Goal: Check status: Check status

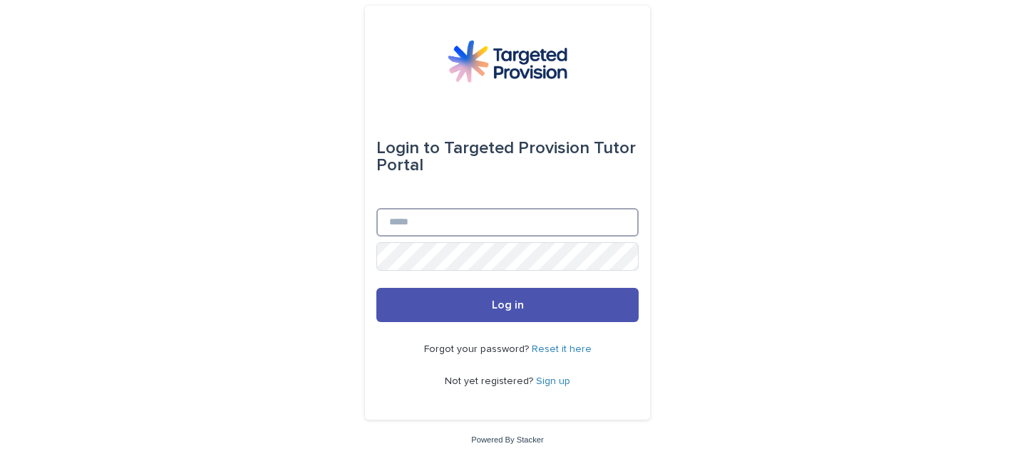
click at [445, 224] on input "Email" at bounding box center [507, 222] width 262 height 28
type input "**********"
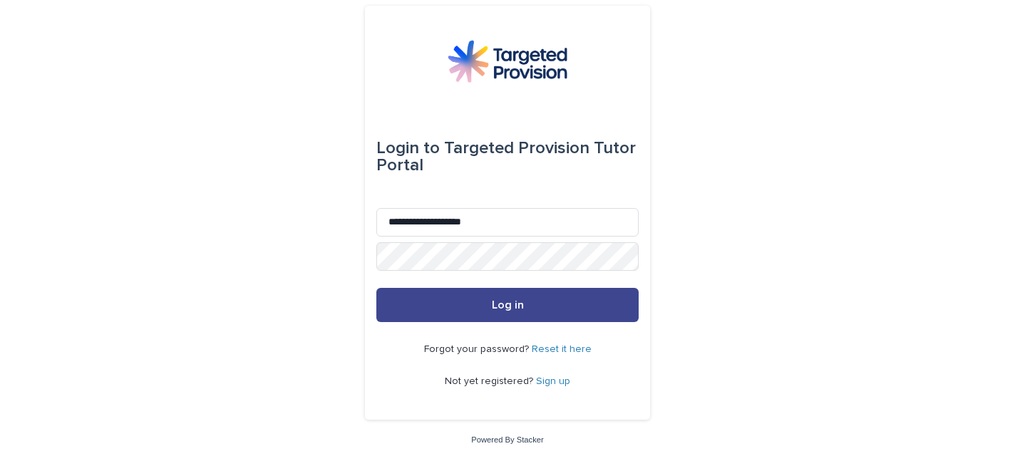
click at [507, 308] on span "Log in" at bounding box center [508, 304] width 32 height 11
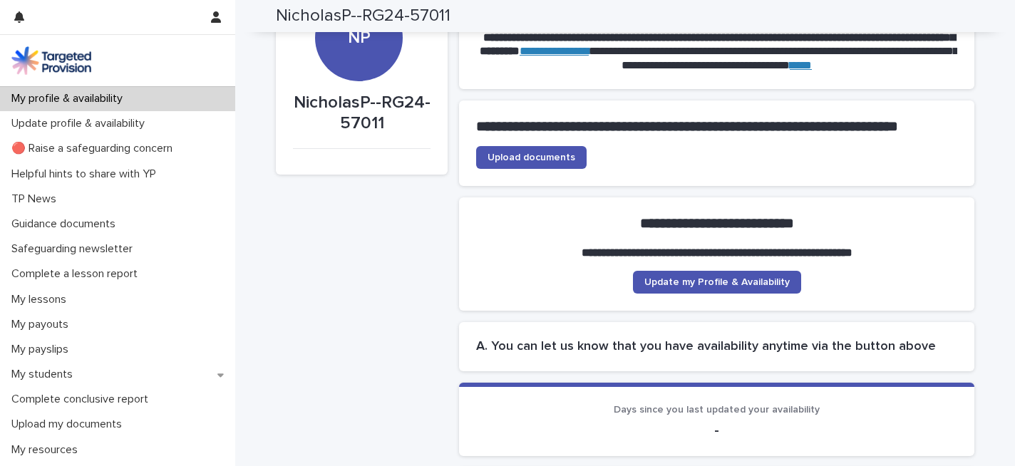
scroll to position [68, 0]
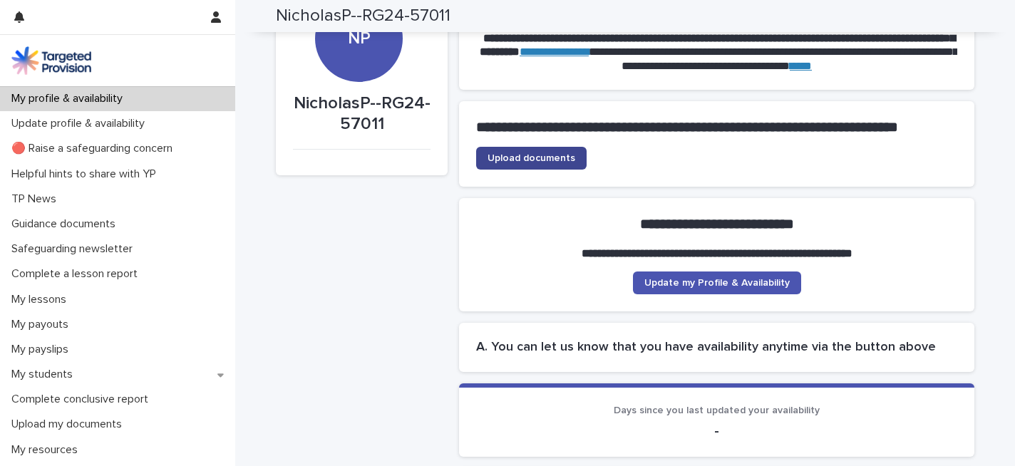
click at [528, 163] on span "Upload documents" at bounding box center [531, 158] width 88 height 10
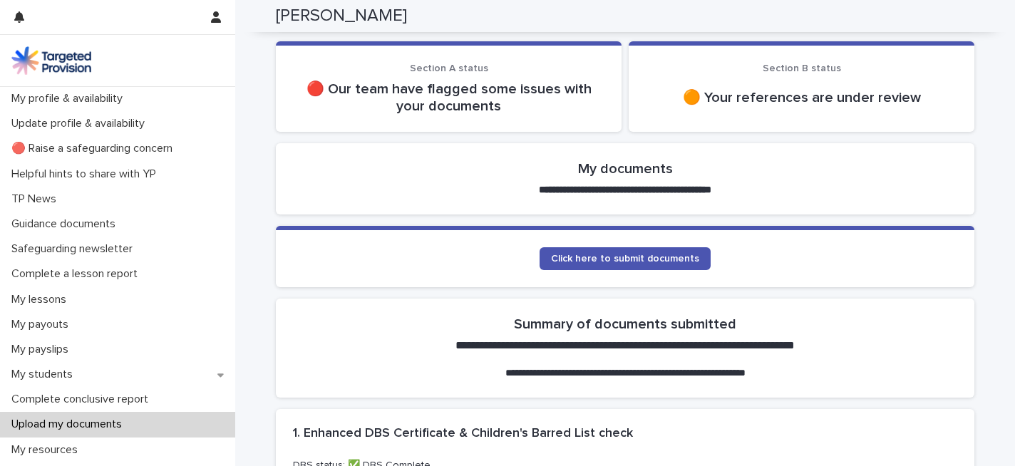
scroll to position [229, 0]
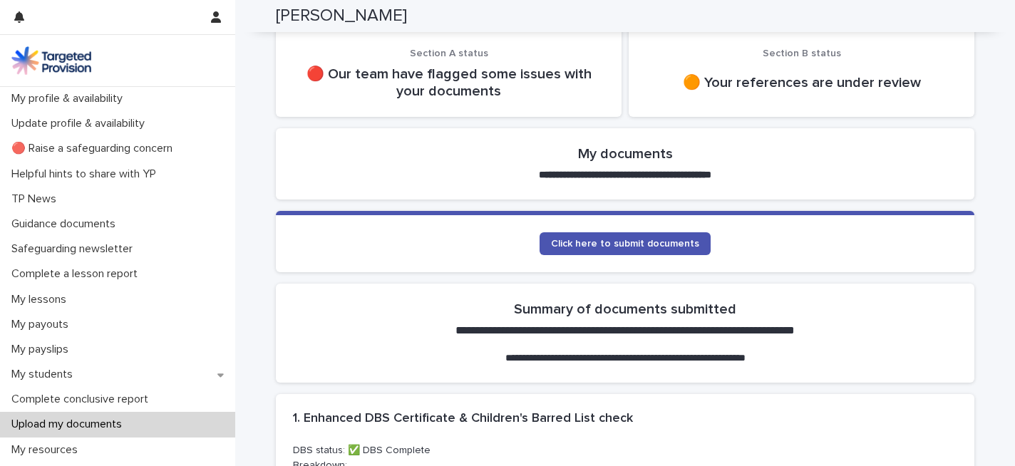
click at [752, 83] on p "🟠 Your references are under review" at bounding box center [800, 82] width 311 height 17
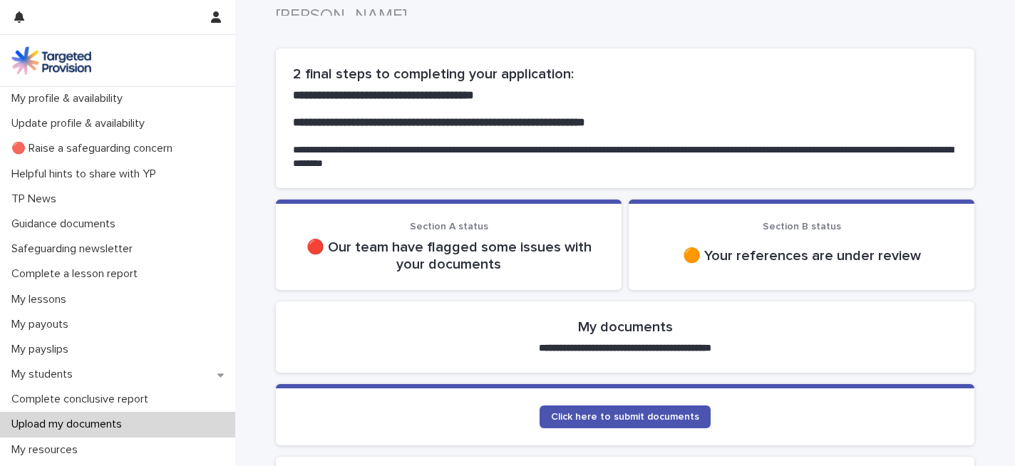
scroll to position [53, 0]
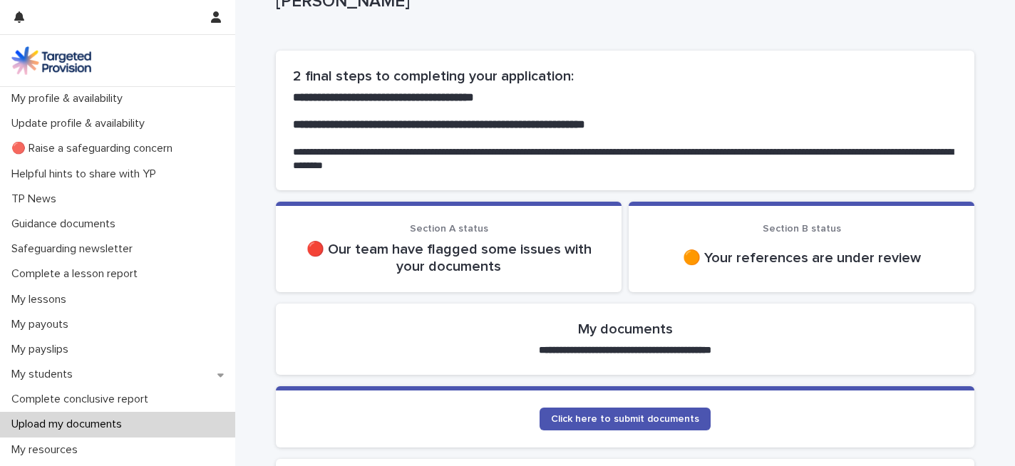
click at [792, 234] on span "Section B status" at bounding box center [801, 229] width 78 height 10
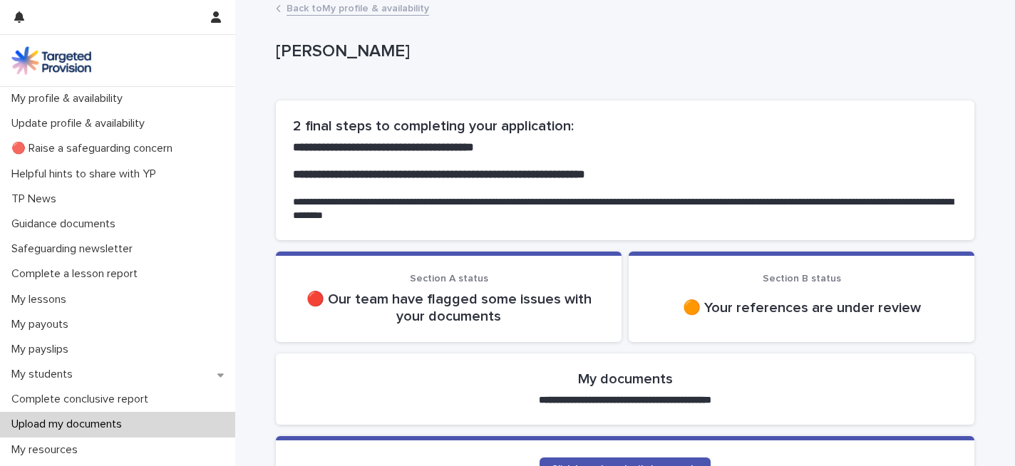
scroll to position [0, 0]
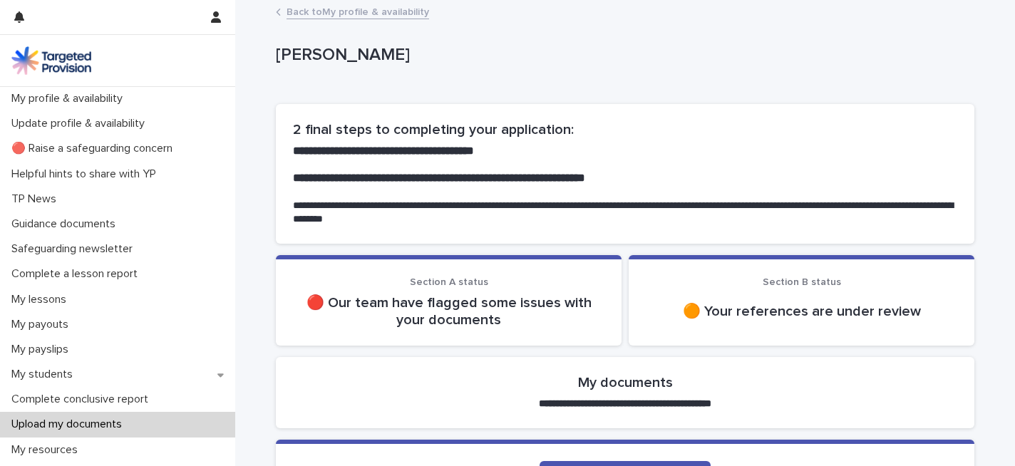
click at [328, 14] on link "Back to My profile & availability" at bounding box center [357, 11] width 142 height 16
